Goal: Answer question/provide support: Share knowledge or assist other users

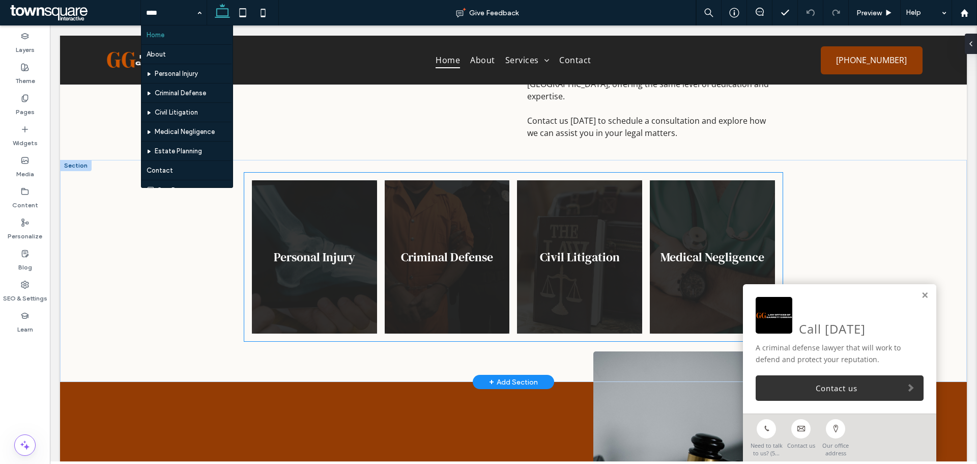
scroll to position [458, 0]
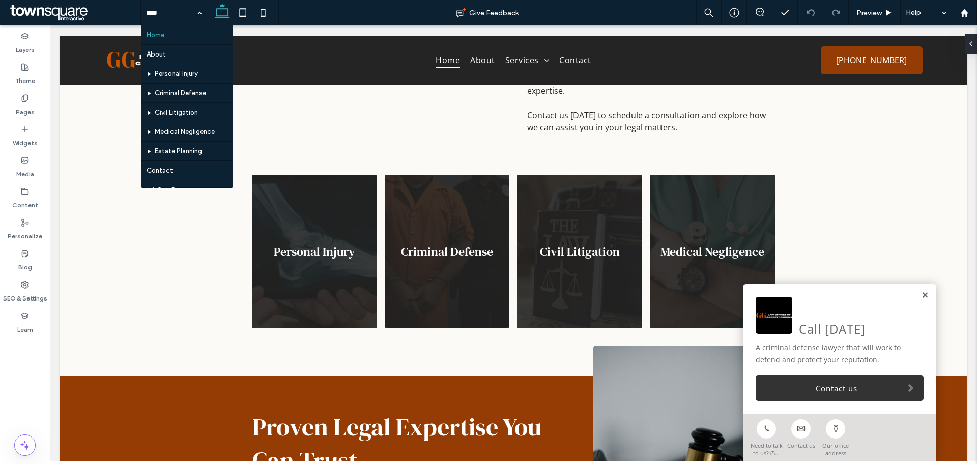
click at [921, 296] on link at bounding box center [925, 295] width 8 height 9
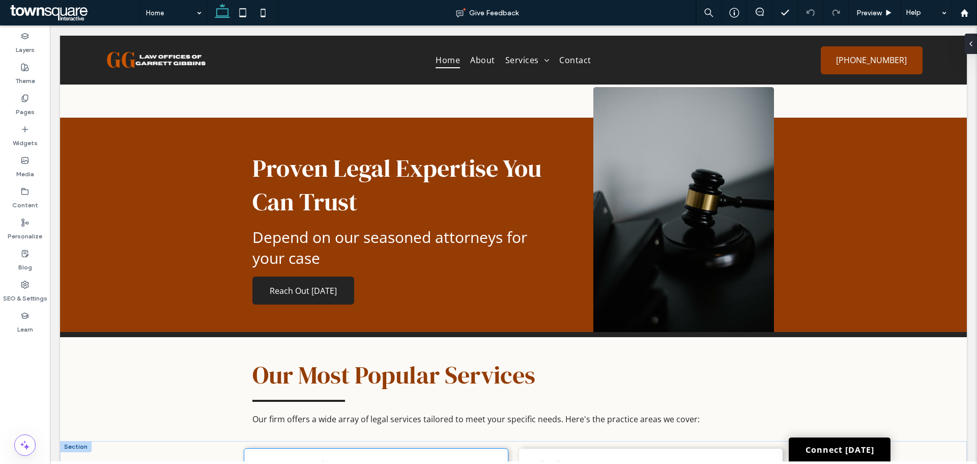
scroll to position [661, 0]
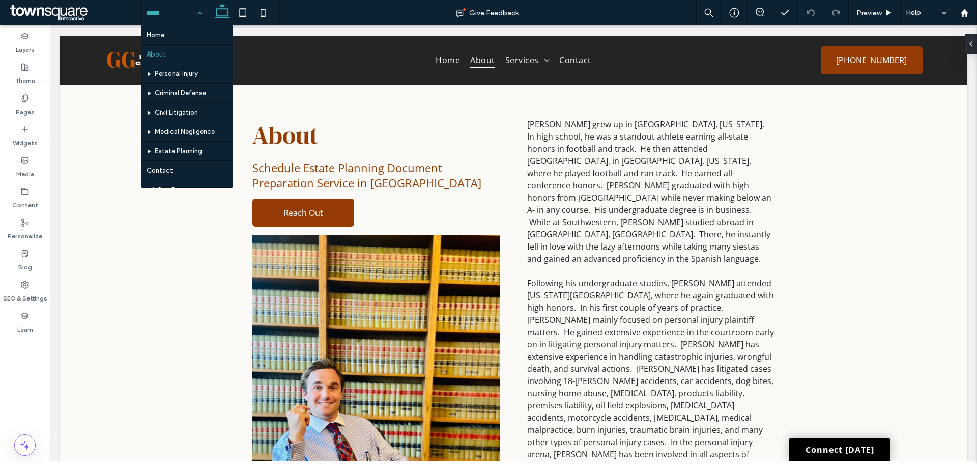
click at [152, 16] on input at bounding box center [171, 12] width 50 height 25
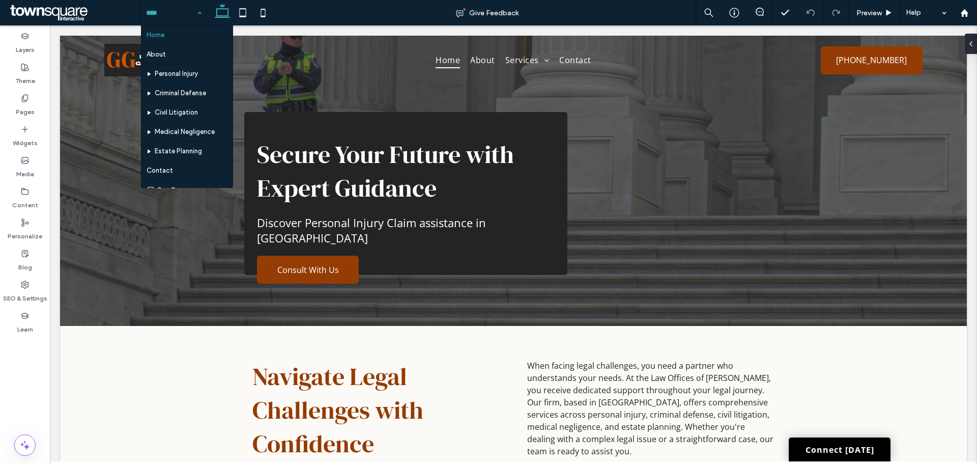
click at [166, 8] on input at bounding box center [171, 12] width 50 height 25
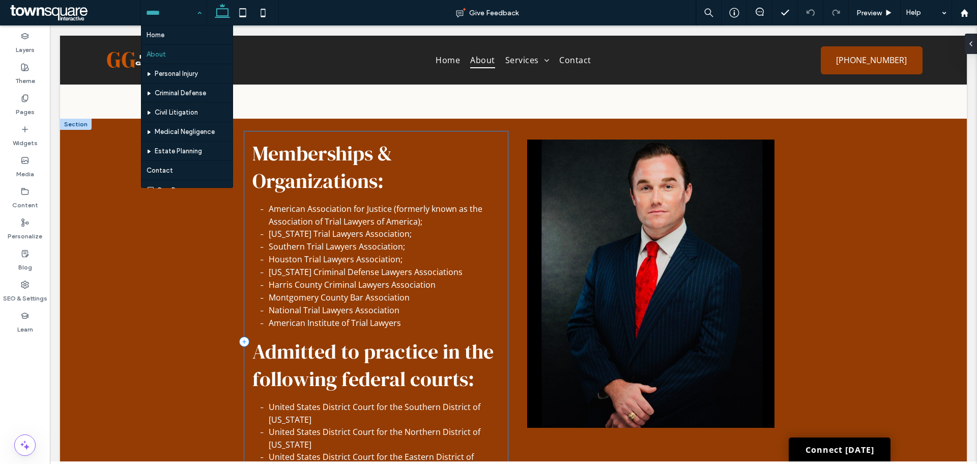
scroll to position [967, 0]
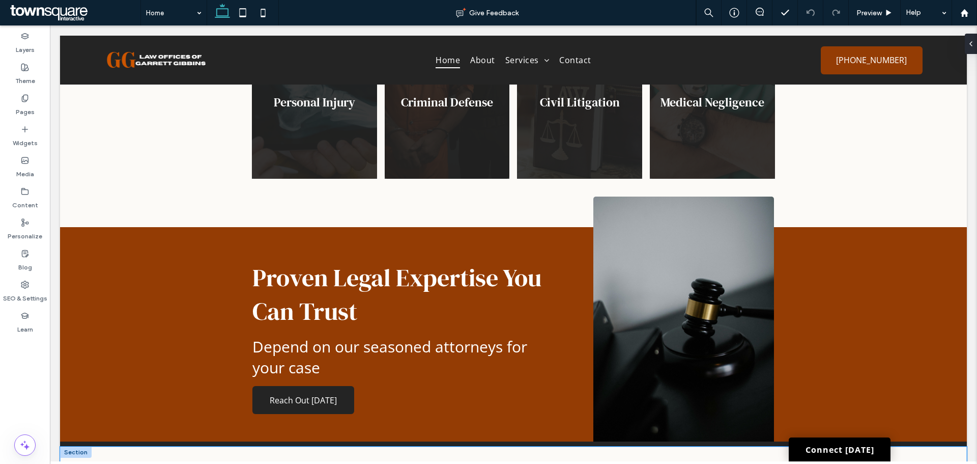
scroll to position [560, 0]
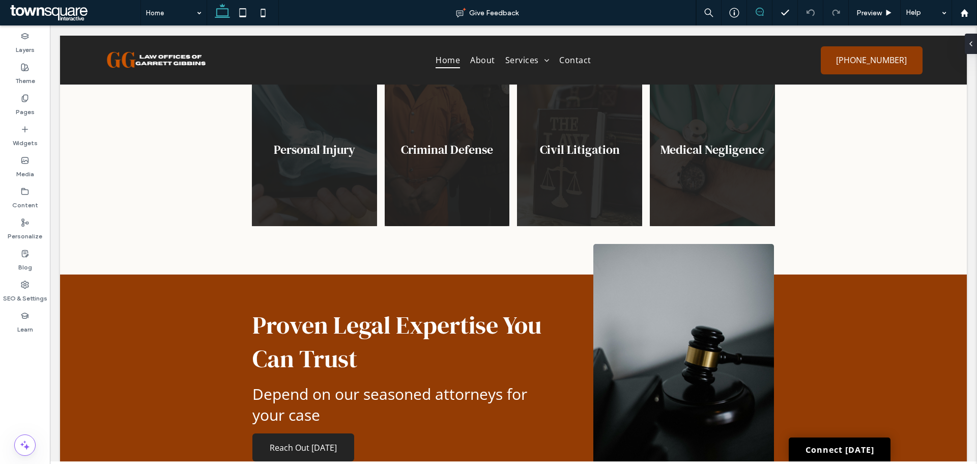
click at [766, 10] on span at bounding box center [759, 12] width 25 height 8
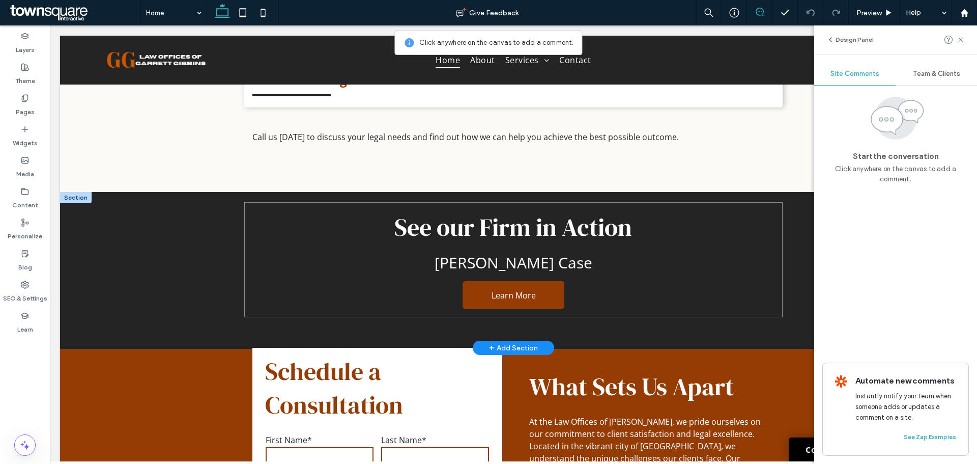
scroll to position [1221, 0]
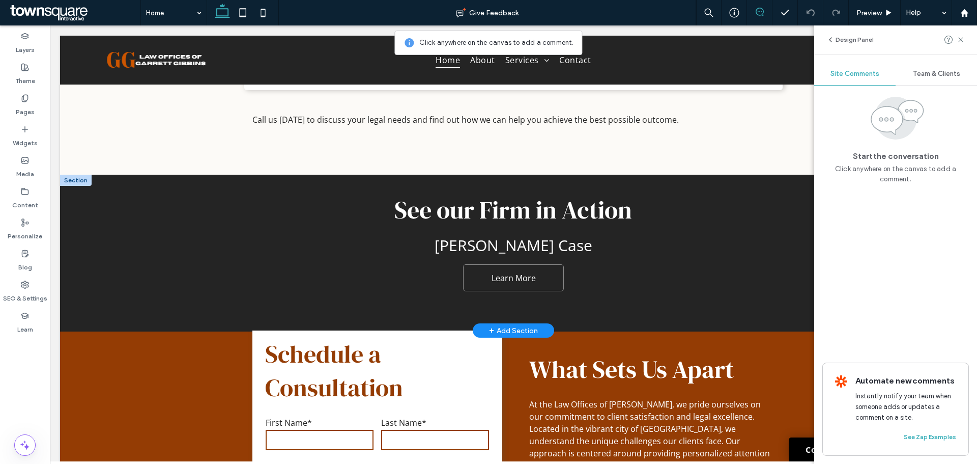
click at [525, 264] on link "Learn More" at bounding box center [513, 278] width 102 height 28
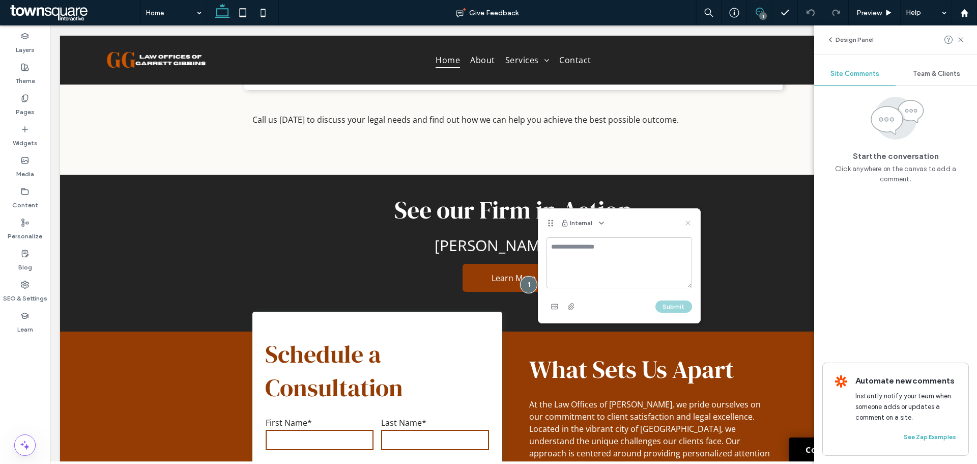
click at [690, 222] on icon at bounding box center [688, 223] width 8 height 8
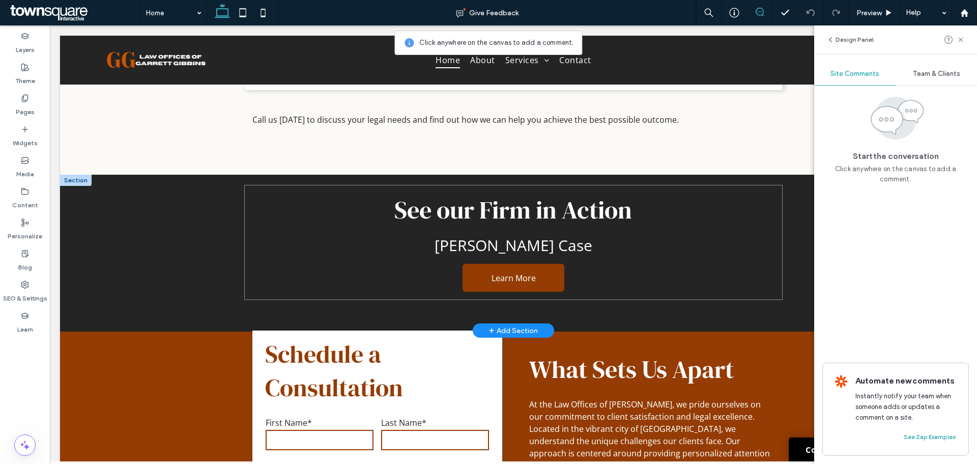
click at [637, 259] on div "See our Firm in Action [PERSON_NAME] Case Learn More" at bounding box center [513, 242] width 538 height 115
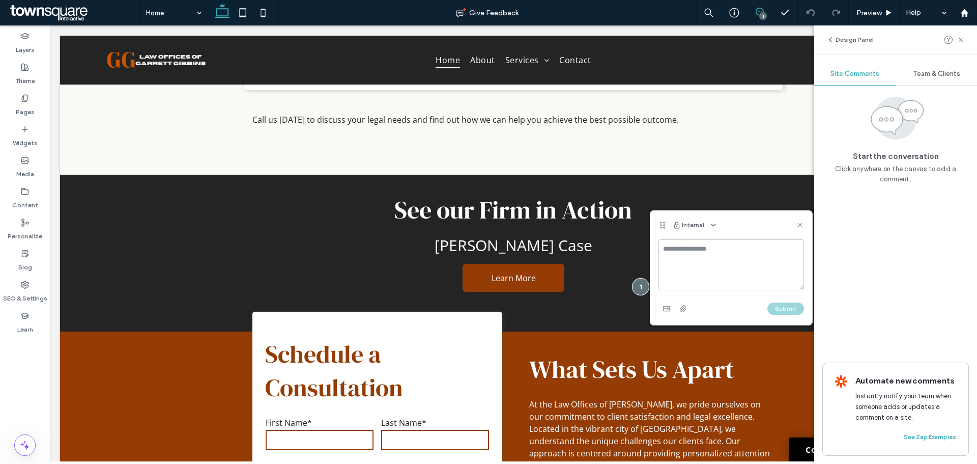
click at [706, 252] on textarea at bounding box center [731, 264] width 146 height 51
type textarea "**********"
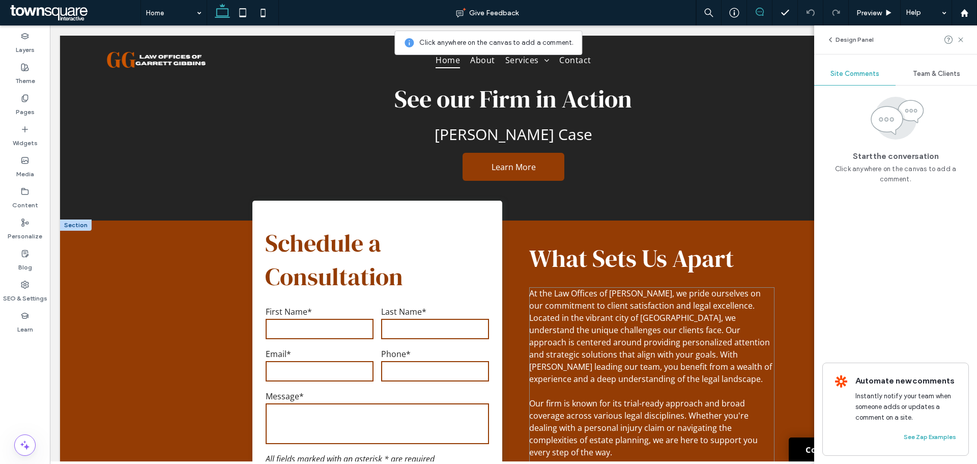
scroll to position [1230, 0]
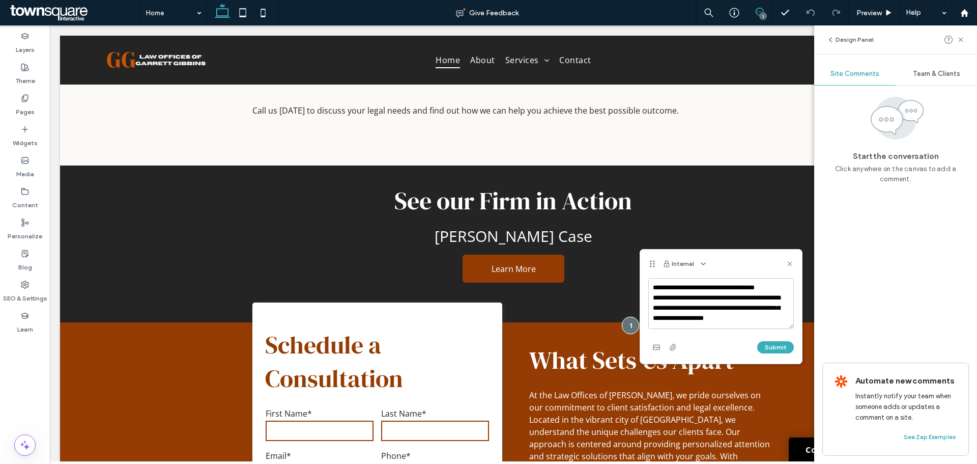
click at [753, 13] on span at bounding box center [759, 12] width 25 height 8
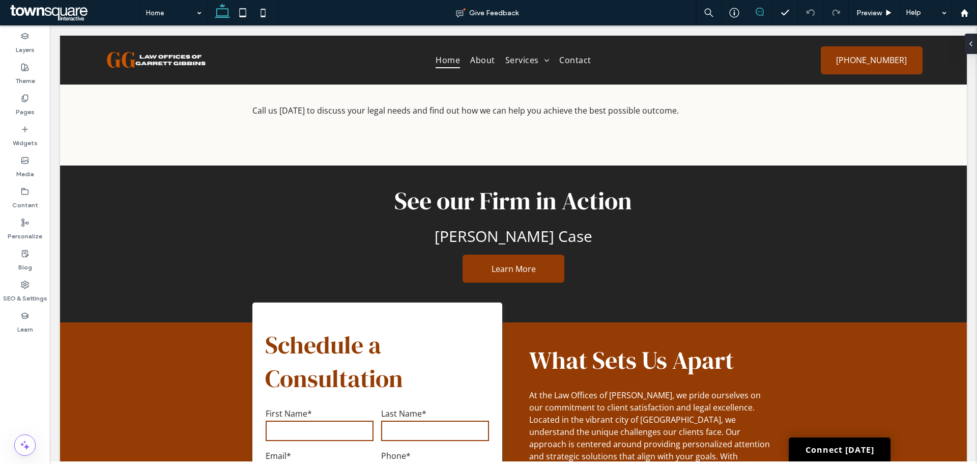
click at [756, 14] on use at bounding box center [760, 12] width 8 height 8
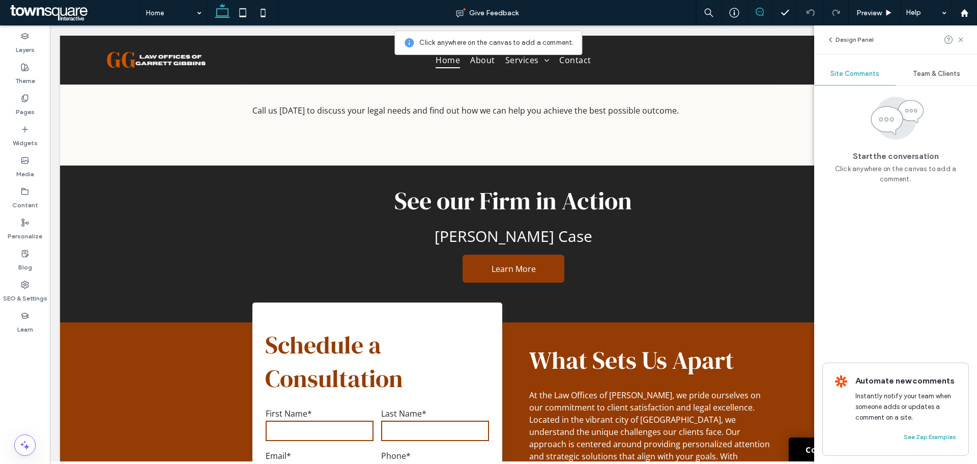
click at [760, 12] on use at bounding box center [760, 12] width 8 height 8
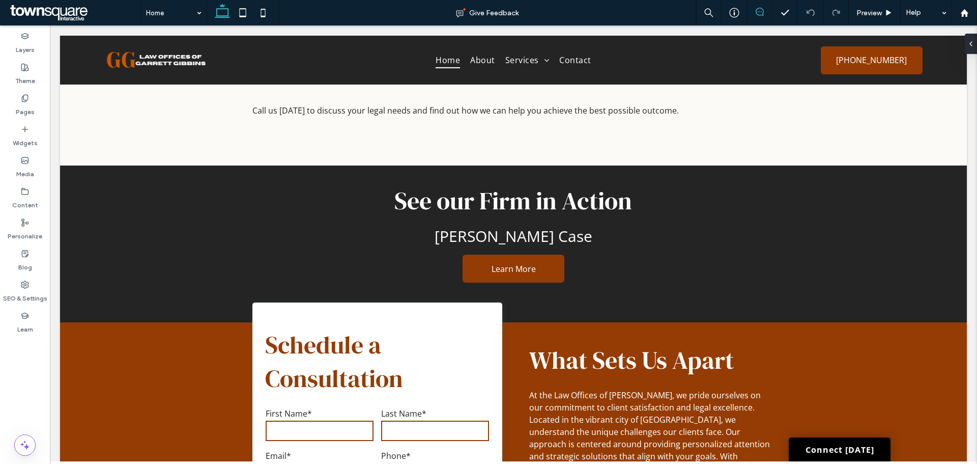
click at [760, 12] on use at bounding box center [760, 12] width 8 height 8
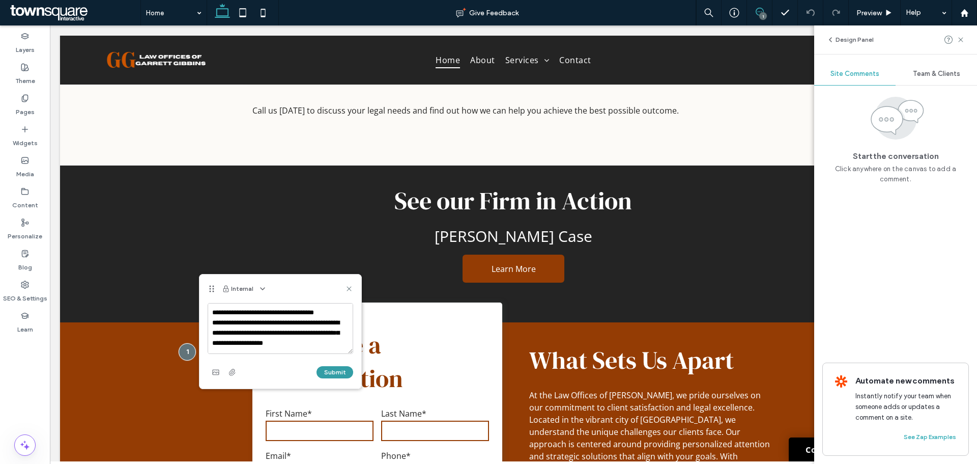
click at [335, 371] on button "Submit" at bounding box center [334, 372] width 37 height 12
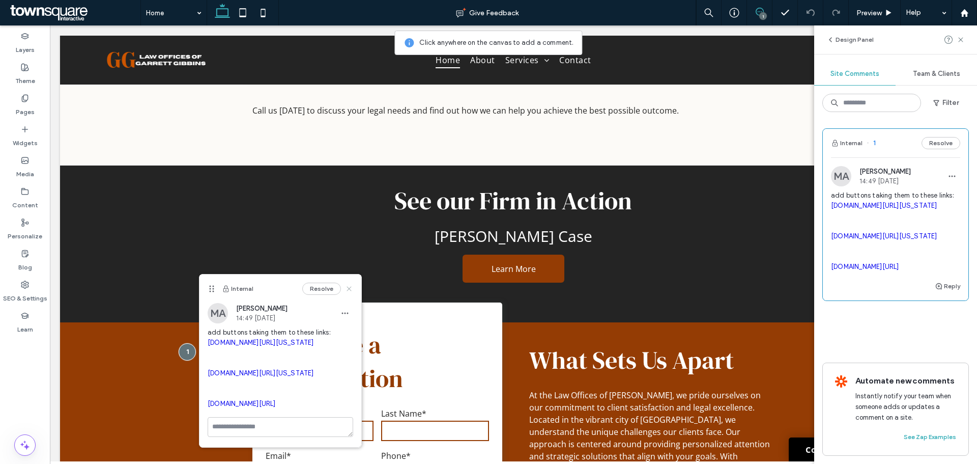
click at [345, 291] on icon at bounding box center [349, 288] width 8 height 8
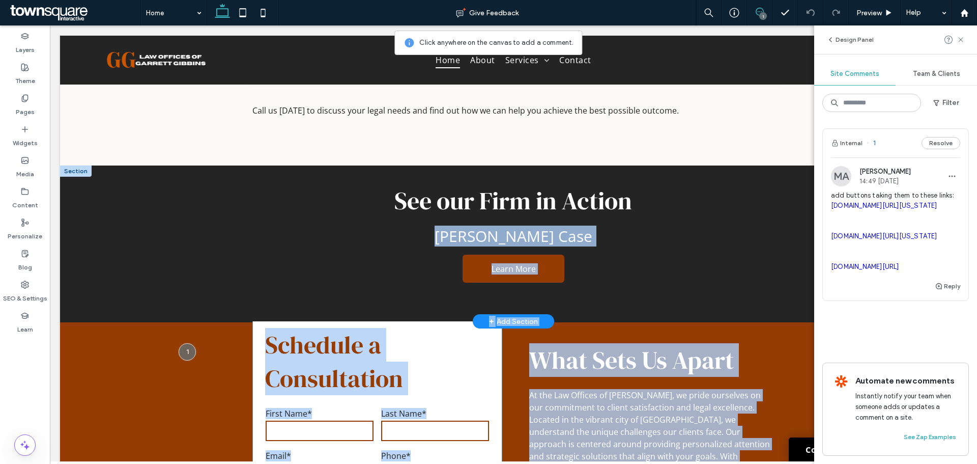
drag, startPoint x: 187, startPoint y: 322, endPoint x: 198, endPoint y: 283, distance: 40.3
click at [208, 282] on div "See our Firm in Action [PERSON_NAME] Case Learn More" at bounding box center [513, 240] width 611 height 151
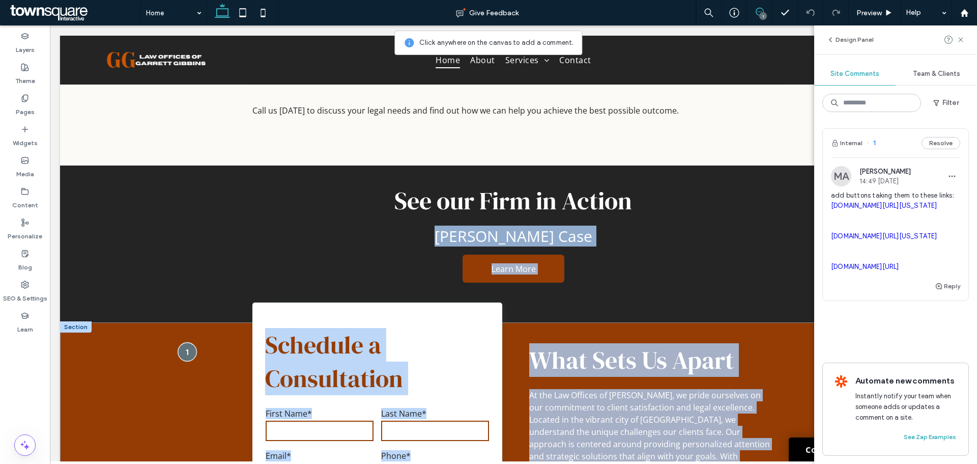
click at [182, 342] on div at bounding box center [187, 351] width 19 height 19
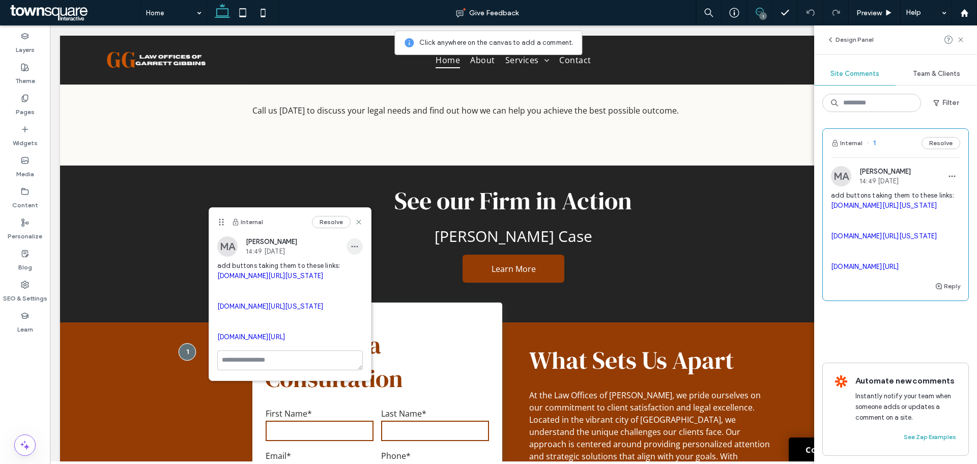
click at [351, 248] on icon "button" at bounding box center [355, 246] width 8 height 8
click at [354, 267] on div "Edit" at bounding box center [384, 272] width 91 height 19
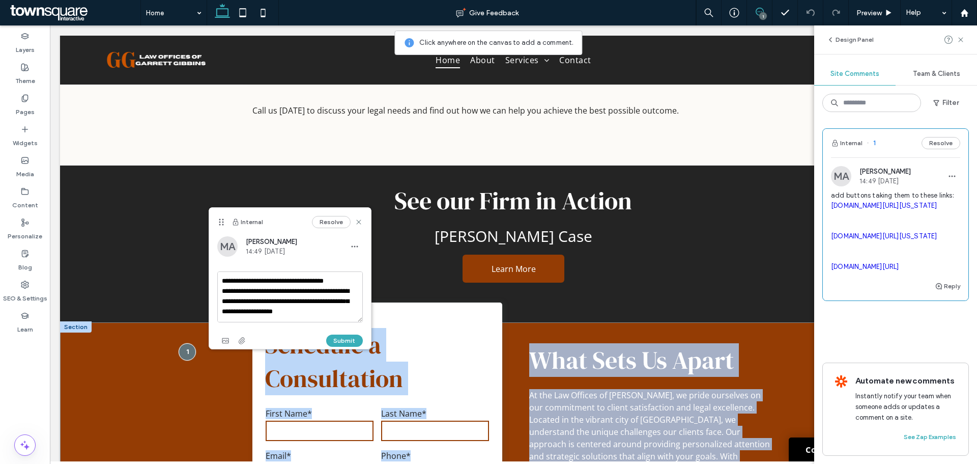
drag, startPoint x: 187, startPoint y: 321, endPoint x: 200, endPoint y: 307, distance: 18.7
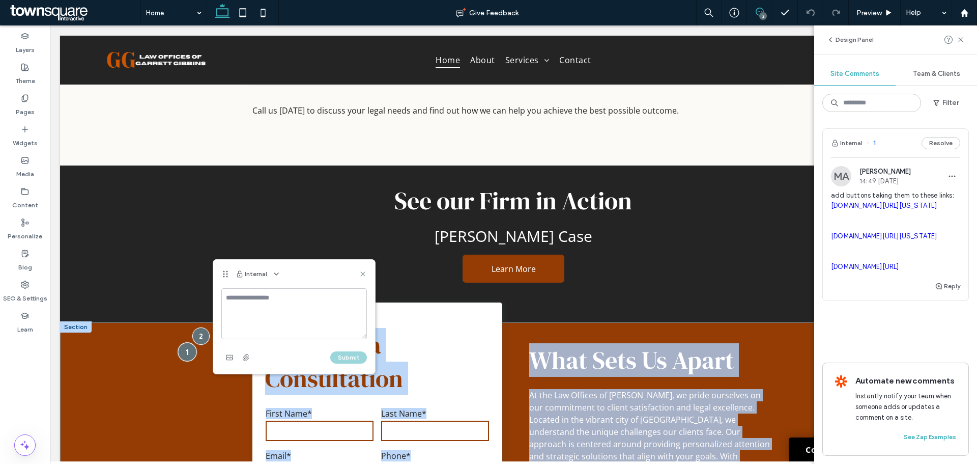
click at [187, 342] on div at bounding box center [187, 351] width 19 height 19
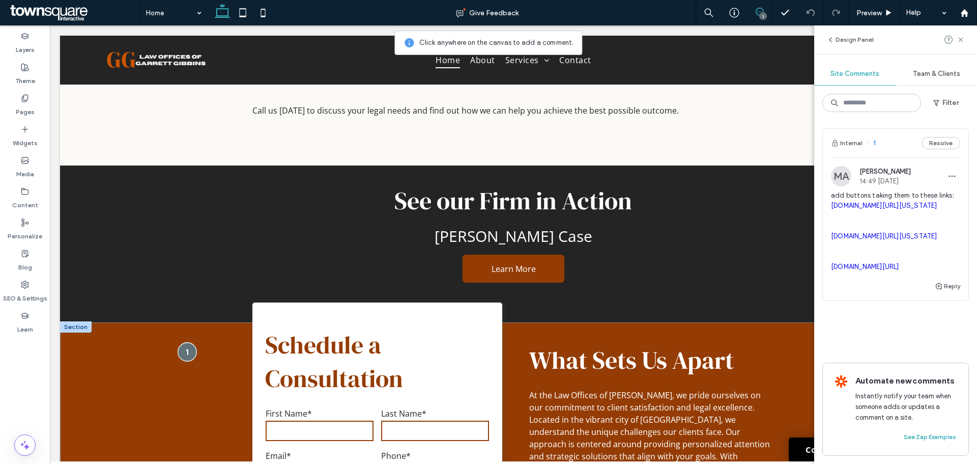
click at [185, 342] on div at bounding box center [187, 351] width 19 height 19
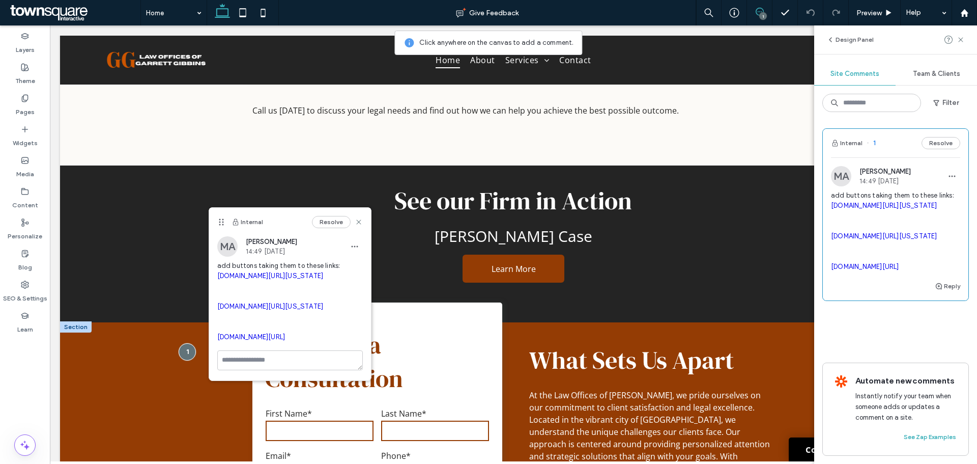
scroll to position [0, 0]
drag, startPoint x: 280, startPoint y: 394, endPoint x: 216, endPoint y: 265, distance: 144.0
click at [216, 265] on div "MA [PERSON_NAME] 14:49 [DATE] add buttons taking them to these links: [DOMAIN_N…" at bounding box center [290, 293] width 162 height 114
copy span "add buttons taking them to these links: [DOMAIN_NAME][URL][US_STATE] [DOMAIN_NA…"
click at [335, 224] on button "Resolve" at bounding box center [331, 222] width 39 height 12
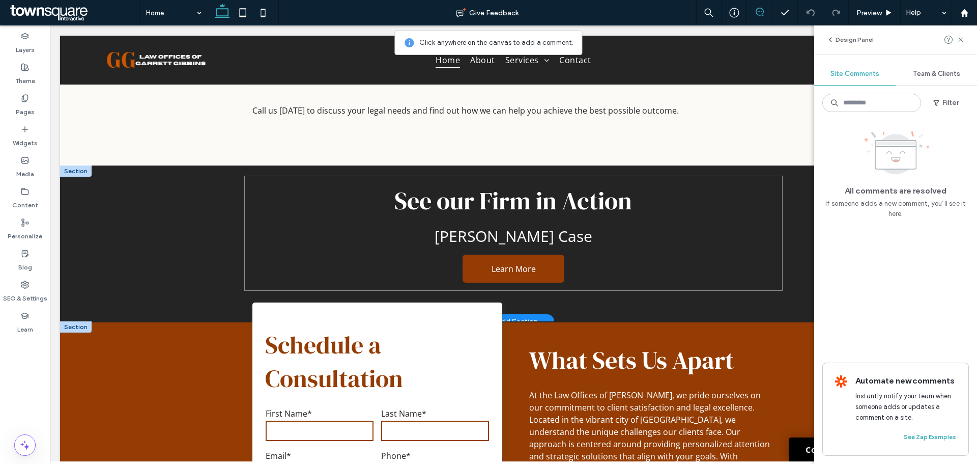
click at [571, 242] on div "See our Firm in Action [PERSON_NAME] Case Learn More" at bounding box center [513, 233] width 538 height 115
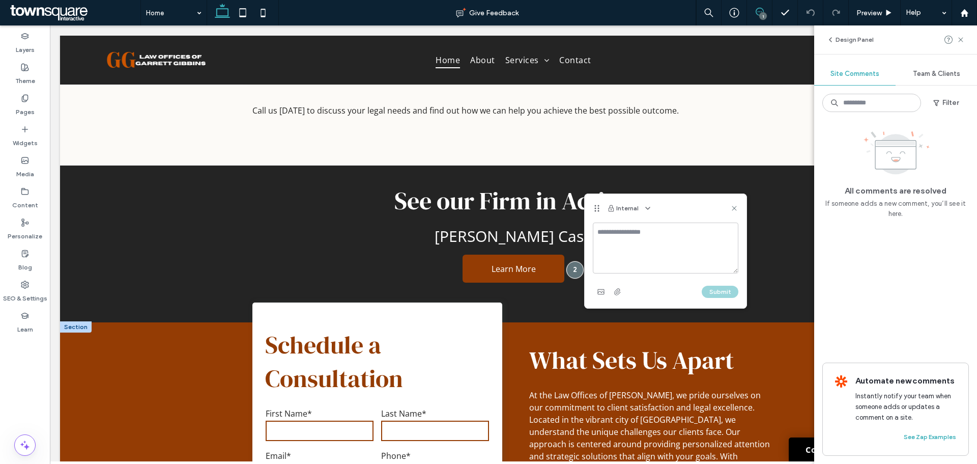
click at [626, 246] on textarea at bounding box center [666, 247] width 146 height 51
type textarea "**********"
click at [715, 291] on button "Submit" at bounding box center [720, 291] width 37 height 12
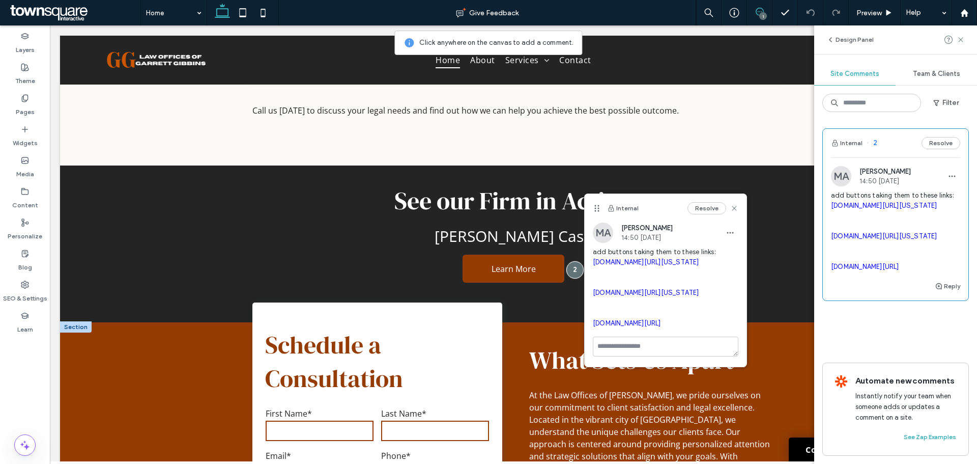
scroll to position [26, 0]
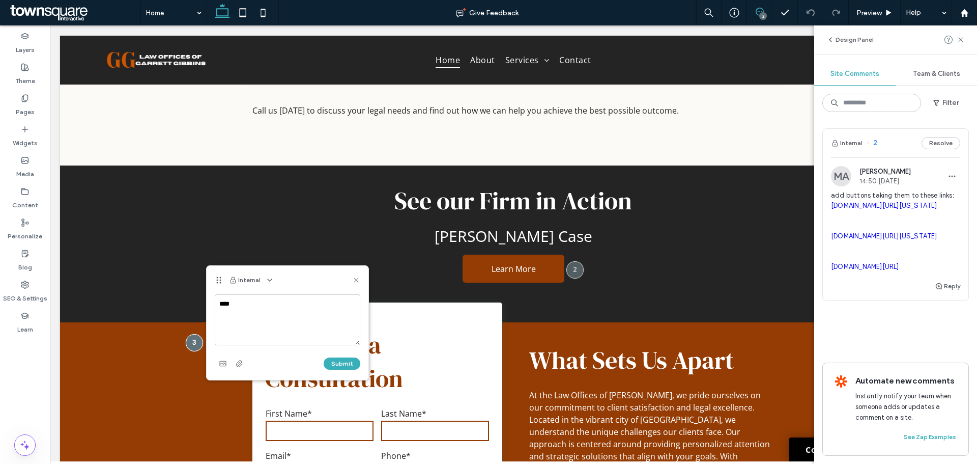
type textarea "*****"
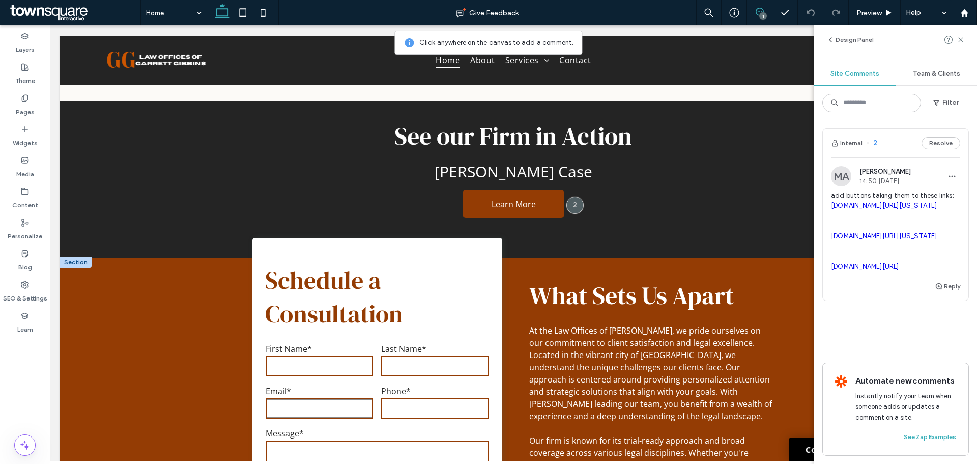
scroll to position [1281, 0]
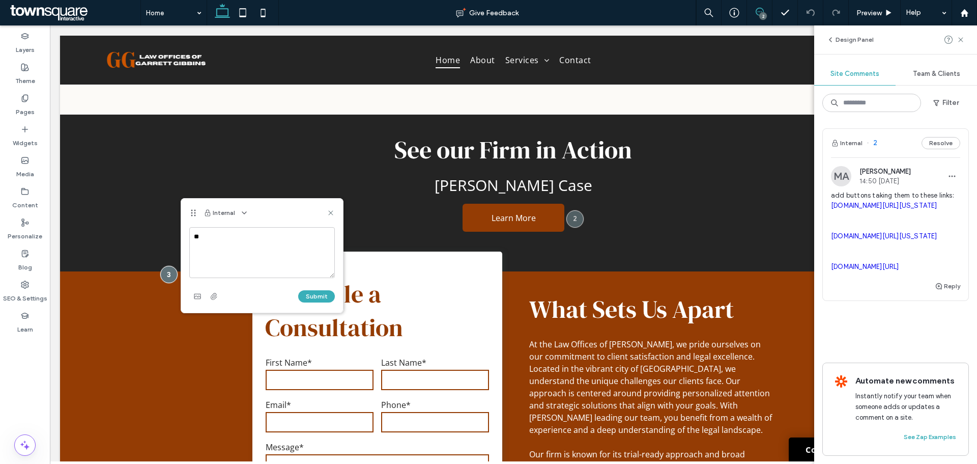
type textarea "*"
click at [301, 255] on textarea "**********" at bounding box center [262, 252] width 146 height 51
paste textarea "**********"
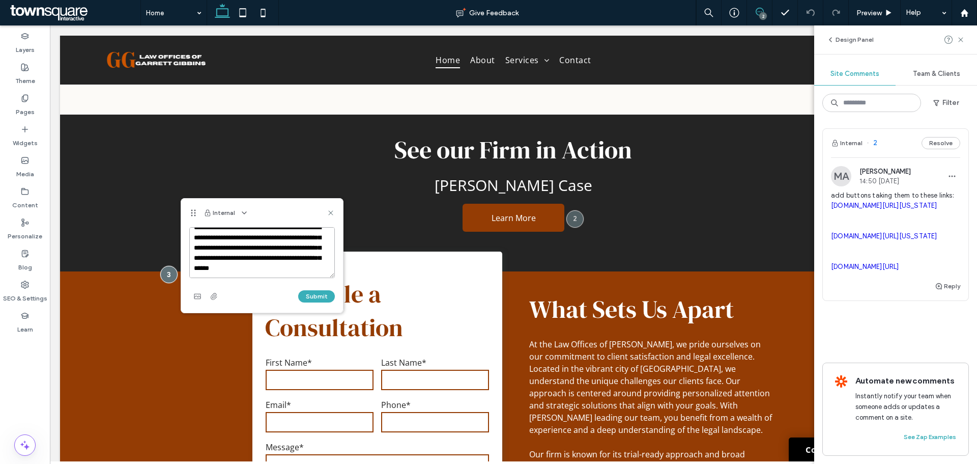
scroll to position [30, 0]
click at [304, 265] on textarea "**********" at bounding box center [262, 252] width 146 height 51
paste textarea "**********"
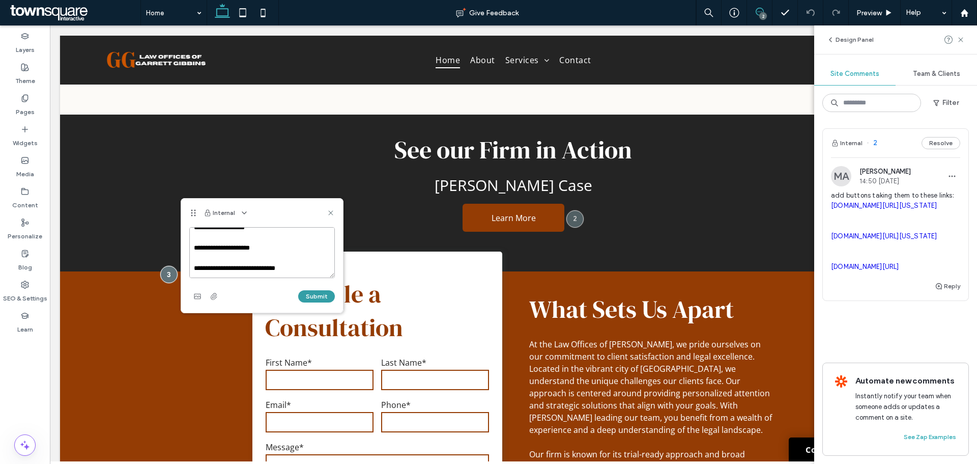
type textarea "**********"
click at [316, 295] on button "Submit" at bounding box center [316, 296] width 37 height 12
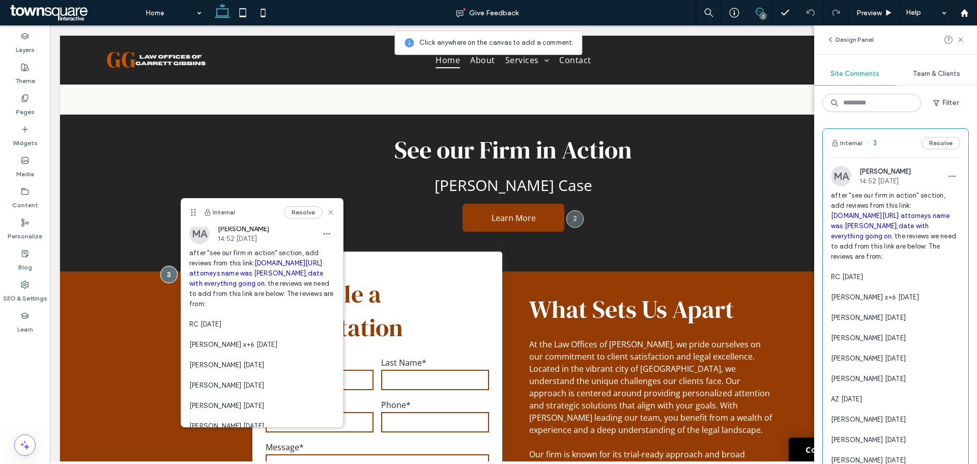
scroll to position [0, 0]
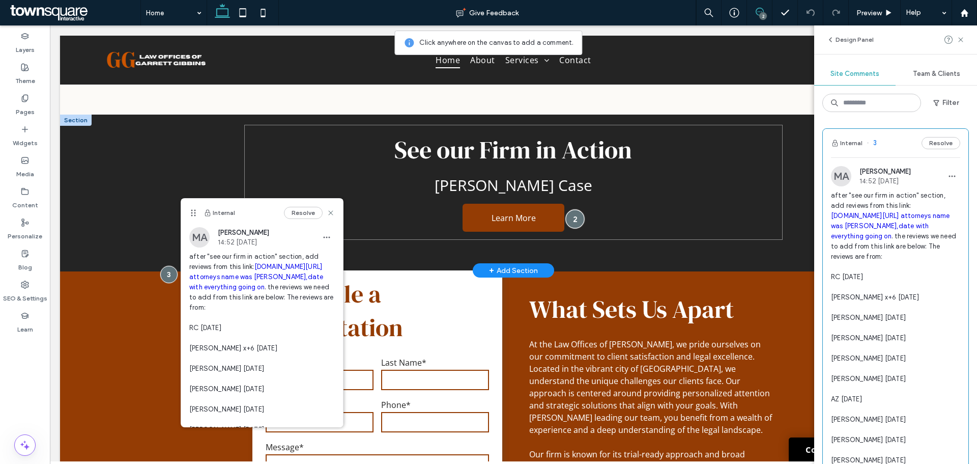
click at [573, 209] on div at bounding box center [575, 218] width 19 height 19
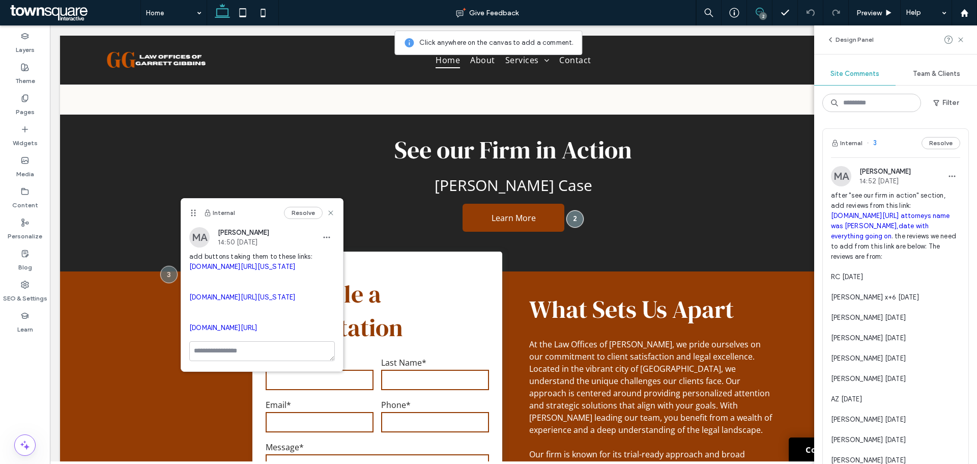
scroll to position [26, 0]
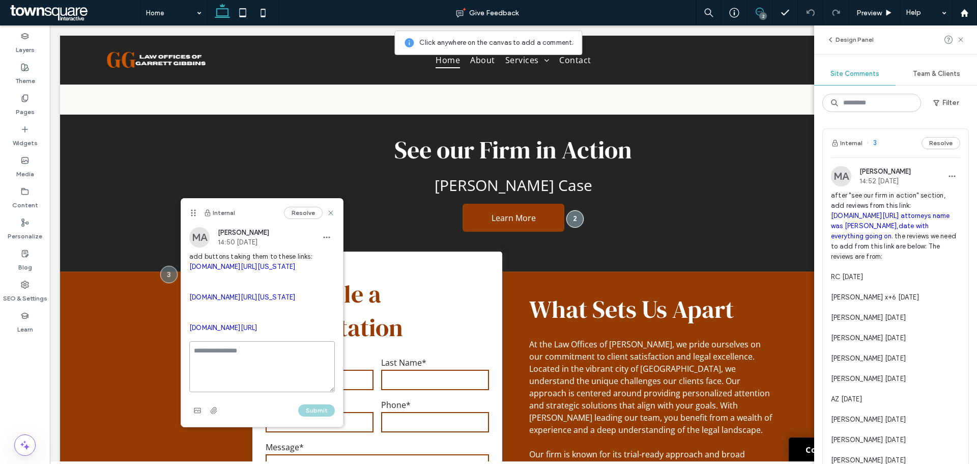
click at [264, 392] on textarea at bounding box center [262, 366] width 146 height 51
type textarea "**********"
drag, startPoint x: 245, startPoint y: 383, endPoint x: 189, endPoint y: 264, distance: 131.1
click at [189, 264] on span "add buttons taking them to these links: [DOMAIN_NAME][URL][US_STATE] [DOMAIN_NA…" at bounding box center [262, 291] width 146 height 81
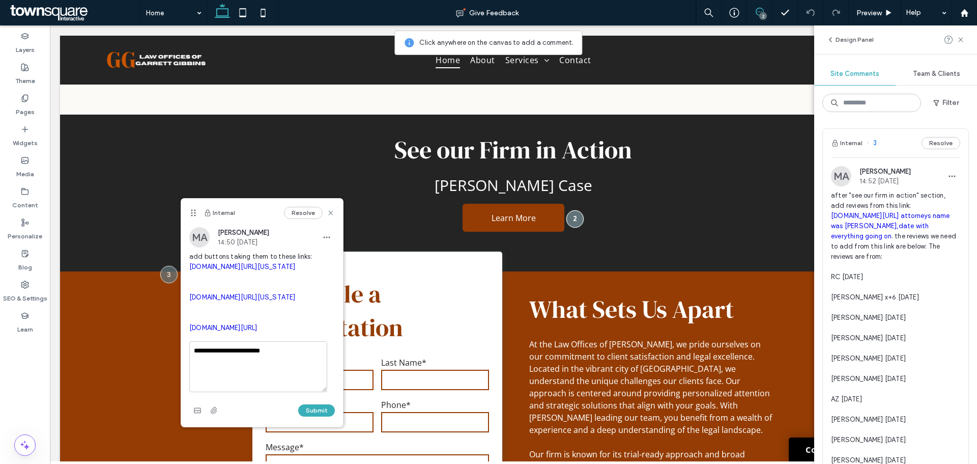
copy span "[DOMAIN_NAME][URL][US_STATE] [DOMAIN_NAME][URL][US_STATE] [DOMAIN_NAME][URL]"
click at [293, 214] on button "Resolve" at bounding box center [303, 213] width 39 height 12
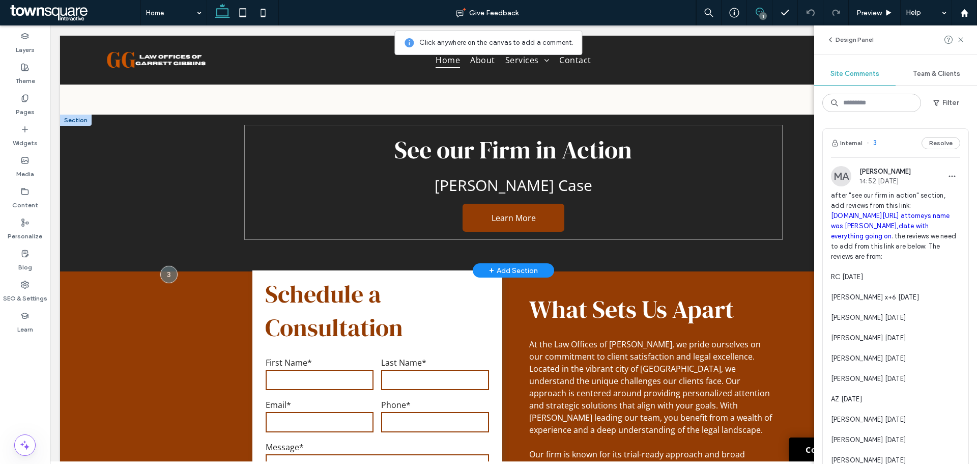
click at [569, 188] on div "See our Firm in Action [PERSON_NAME] Case Learn More" at bounding box center [513, 182] width 538 height 115
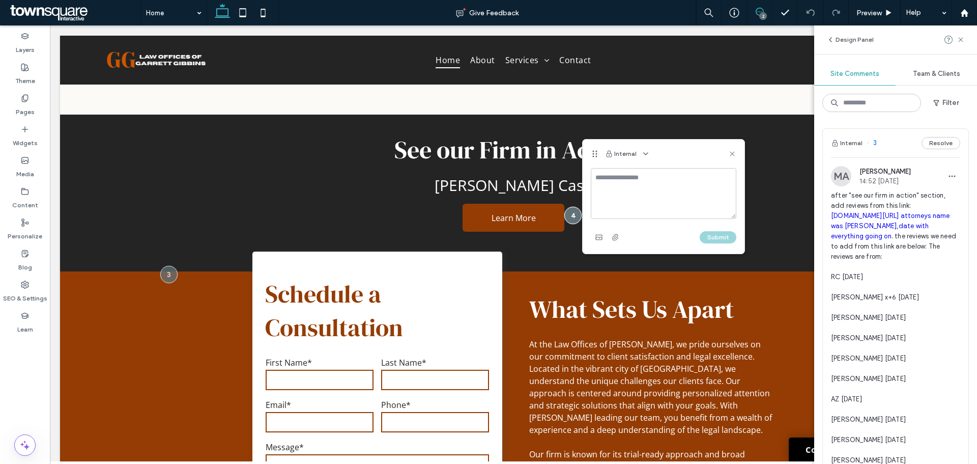
click at [621, 190] on textarea at bounding box center [664, 193] width 146 height 51
click at [610, 186] on textarea "**********" at bounding box center [664, 193] width 146 height 51
click at [634, 188] on textarea "**********" at bounding box center [664, 193] width 146 height 51
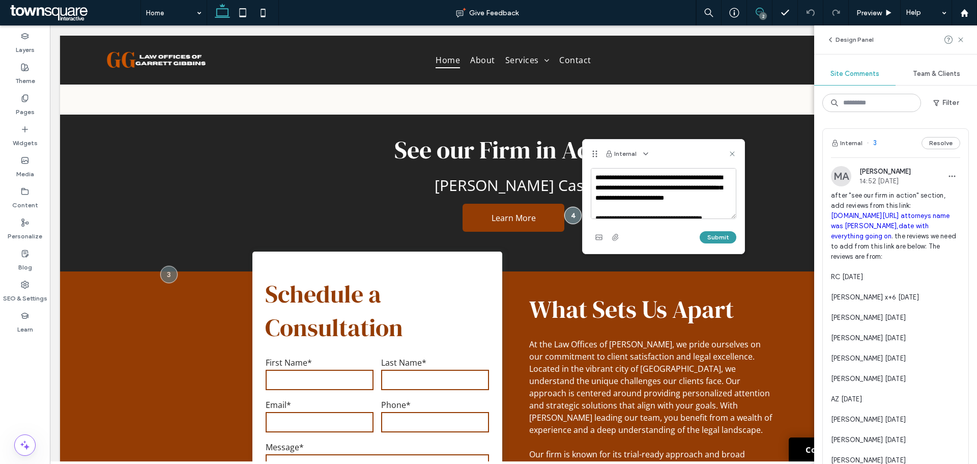
type textarea "**********"
click at [718, 235] on button "Submit" at bounding box center [718, 237] width 37 height 12
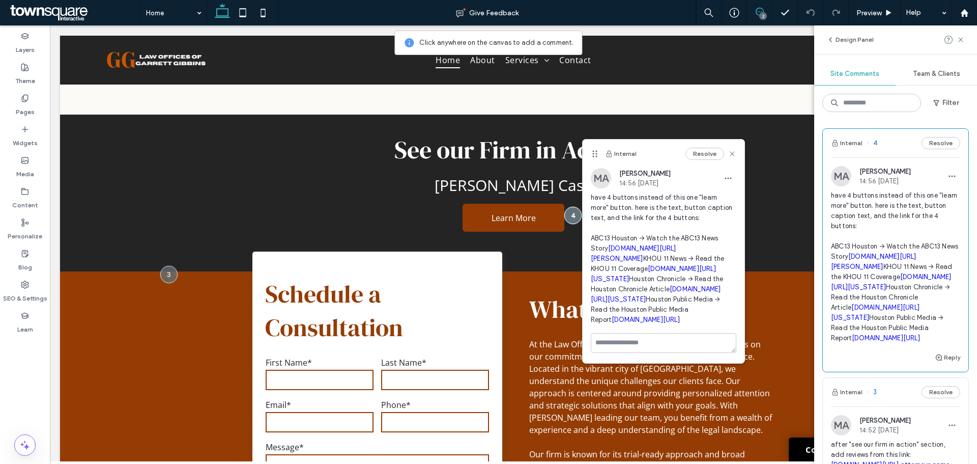
scroll to position [168, 0]
click at [726, 158] on div "Resolve" at bounding box center [710, 154] width 51 height 12
click at [730, 154] on use at bounding box center [732, 153] width 5 height 5
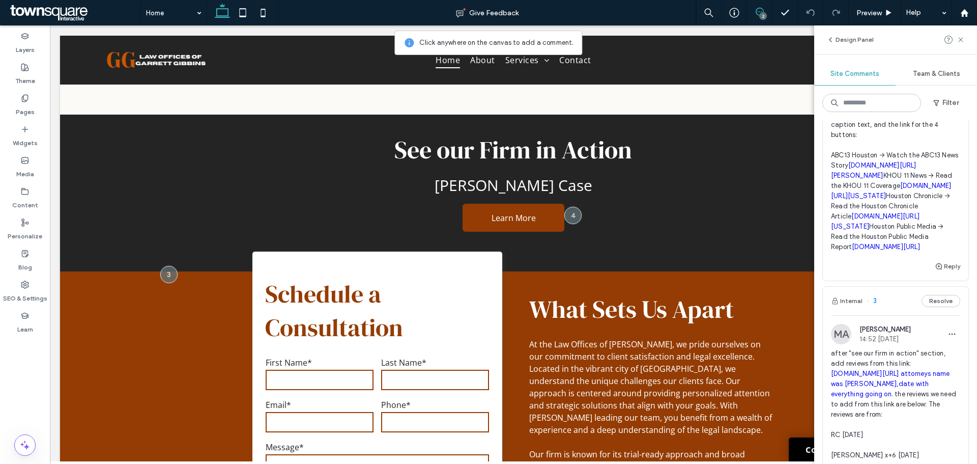
scroll to position [102, 0]
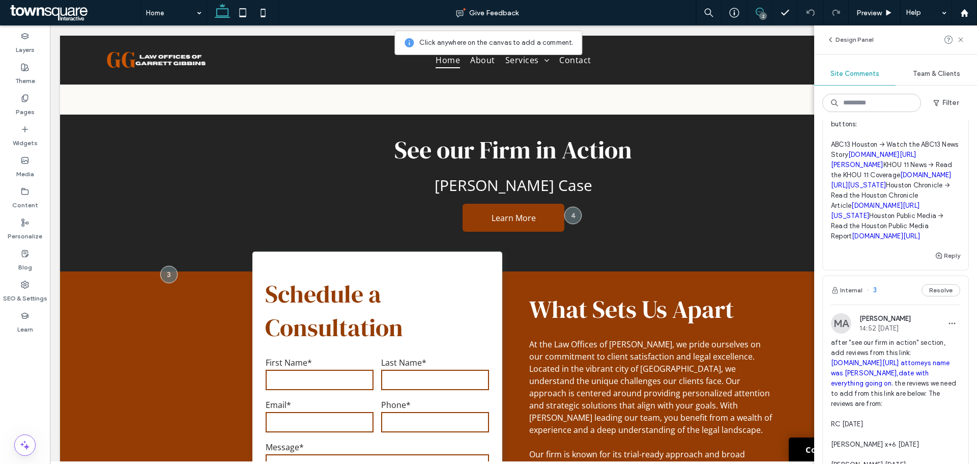
click at [876, 219] on link "[DOMAIN_NAME][URL][US_STATE]" at bounding box center [875, 210] width 89 height 18
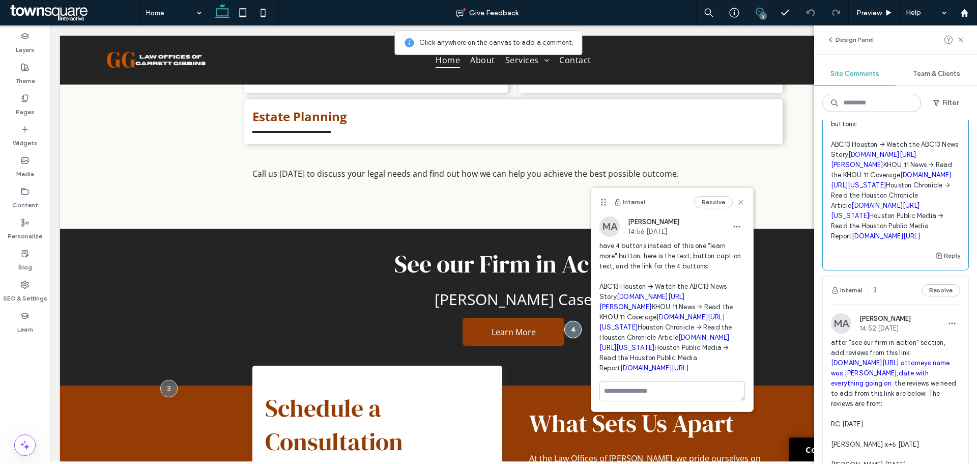
click at [886, 240] on link "[DOMAIN_NAME][URL]" at bounding box center [886, 236] width 68 height 8
click at [875, 168] on link "[DOMAIN_NAME][URL][PERSON_NAME]" at bounding box center [873, 160] width 85 height 18
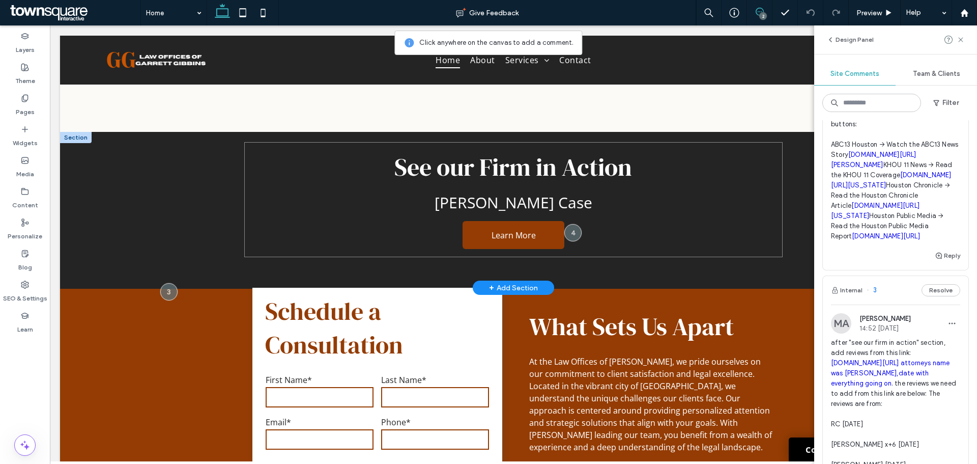
scroll to position [1422, 0]
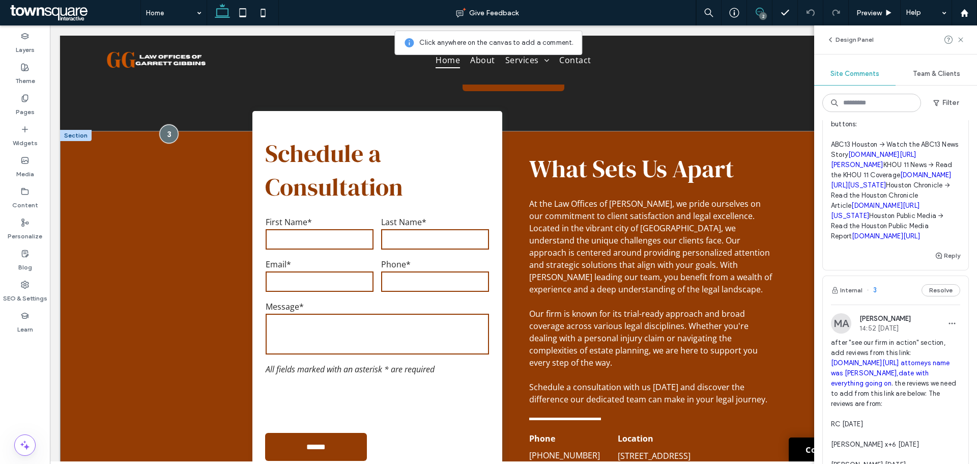
click at [169, 125] on div at bounding box center [168, 134] width 19 height 19
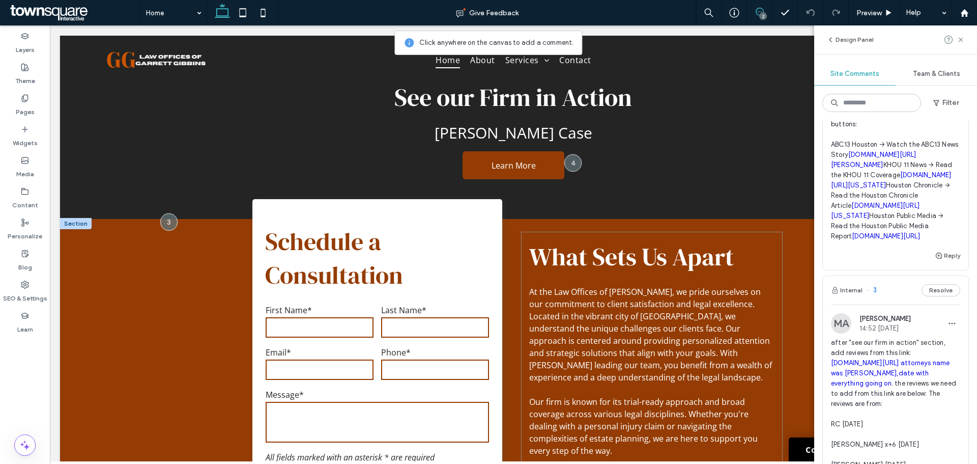
scroll to position [1332, 0]
